Goal: Transaction & Acquisition: Purchase product/service

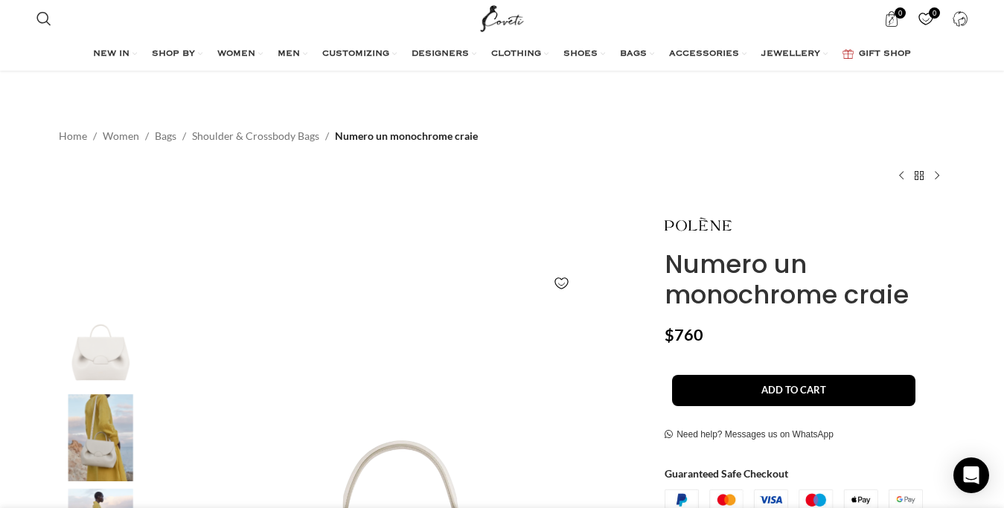
scroll to position [304, 0]
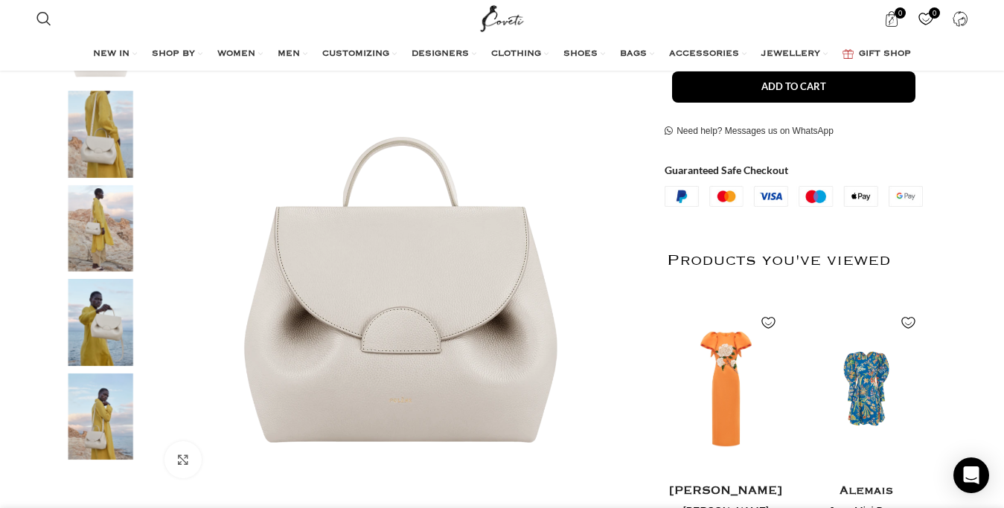
click at [99, 327] on img "4 / 5" at bounding box center [100, 322] width 91 height 87
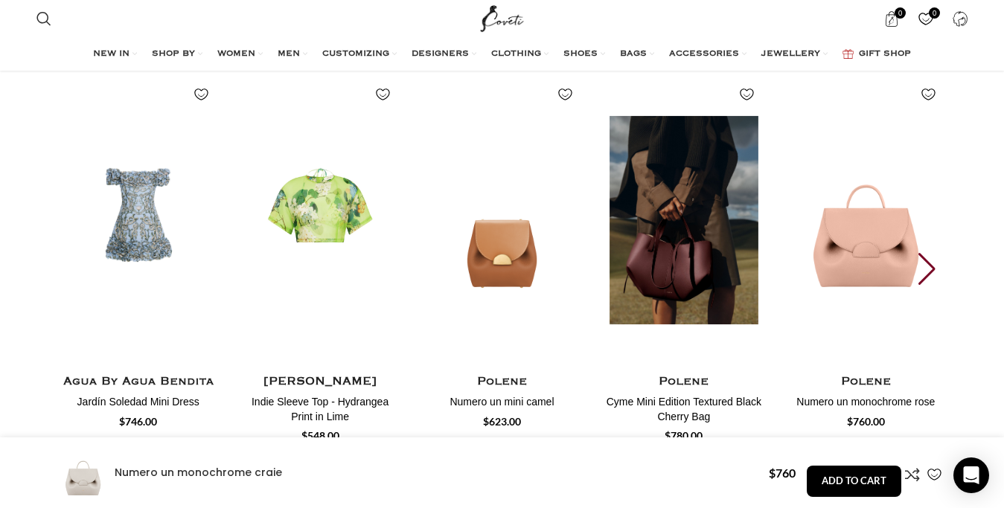
scroll to position [0, 157]
click at [649, 222] on img "4 / 25" at bounding box center [683, 220] width 164 height 307
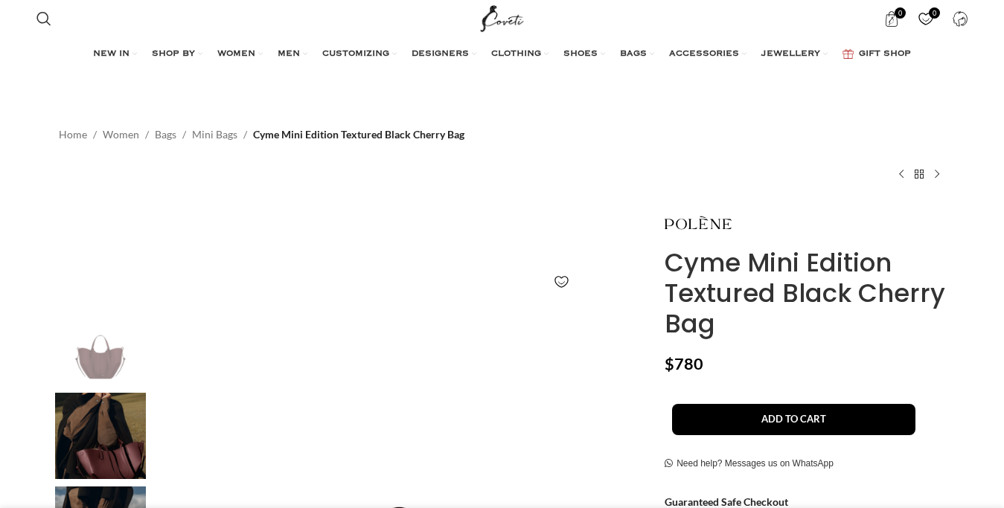
scroll to position [304, 0]
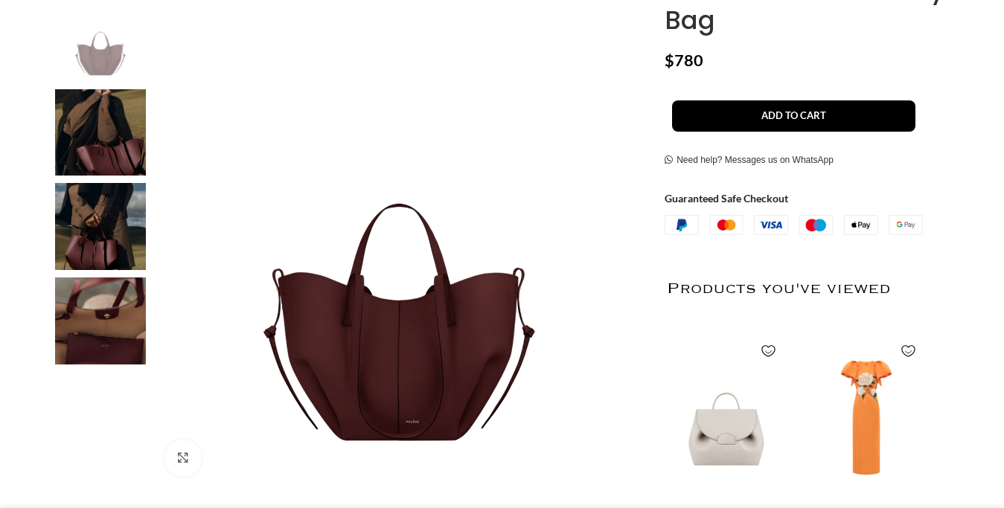
click at [88, 138] on img at bounding box center [100, 132] width 91 height 87
click at [100, 141] on img at bounding box center [100, 132] width 91 height 87
click at [99, 243] on img at bounding box center [100, 226] width 91 height 87
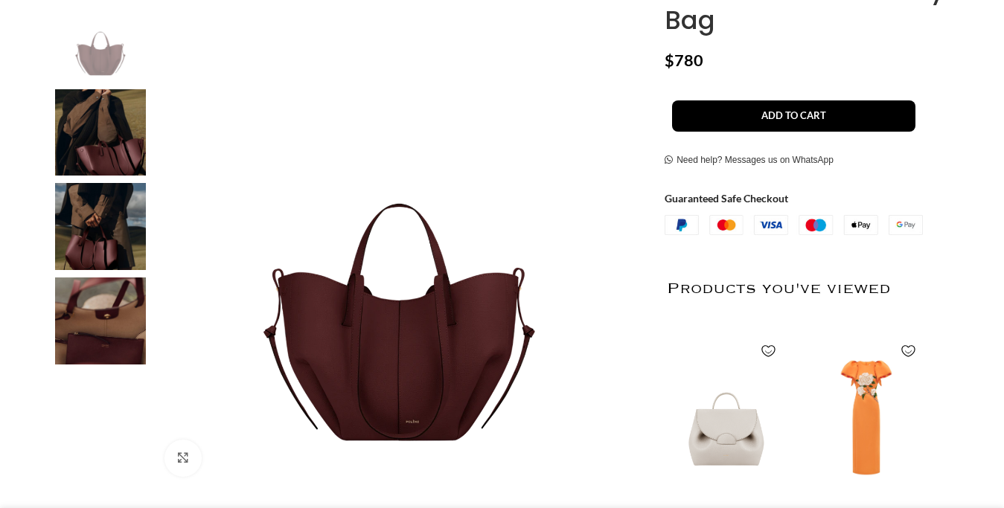
click at [99, 243] on img at bounding box center [100, 226] width 91 height 87
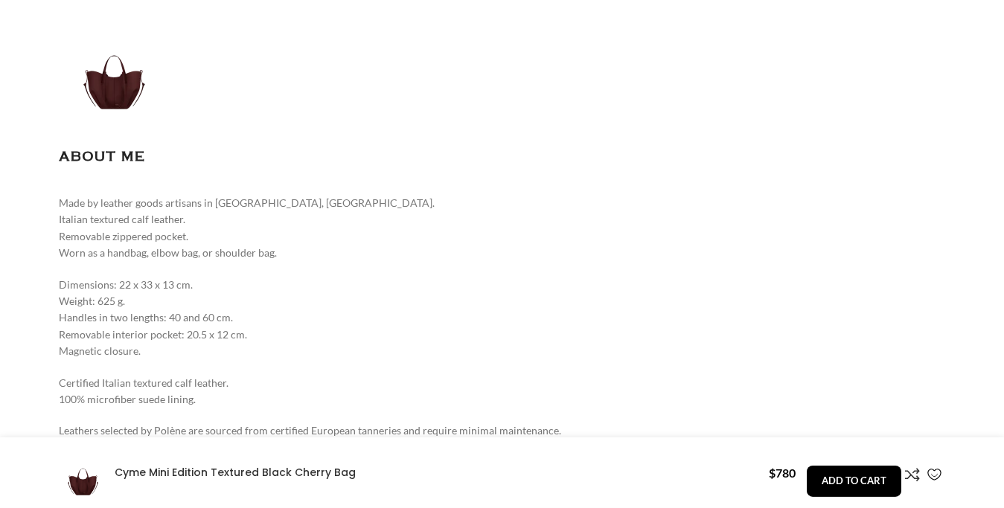
scroll to position [1821, 0]
